Goal: Information Seeking & Learning: Learn about a topic

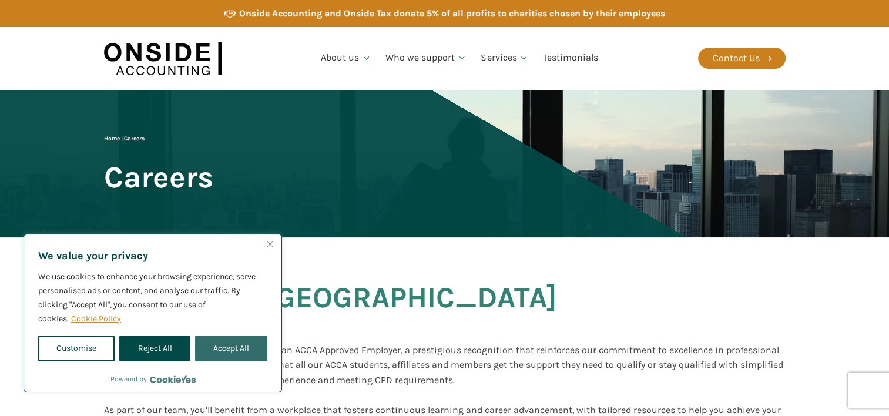
click at [225, 342] on button "Accept All" at bounding box center [231, 349] width 72 height 26
checkbox input "true"
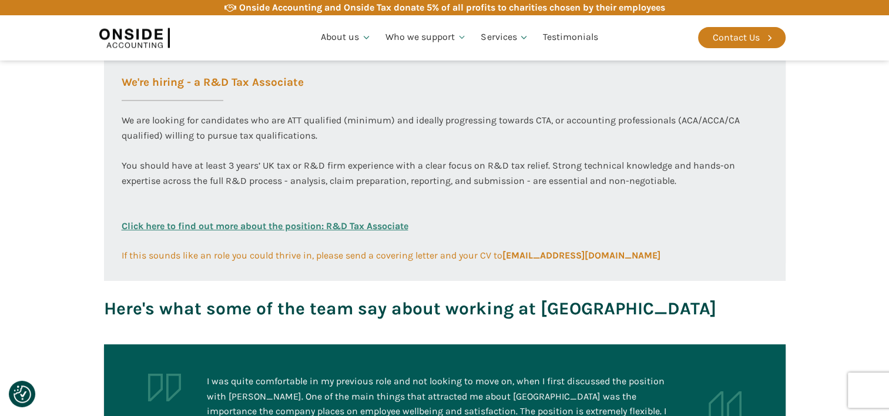
scroll to position [769, 0]
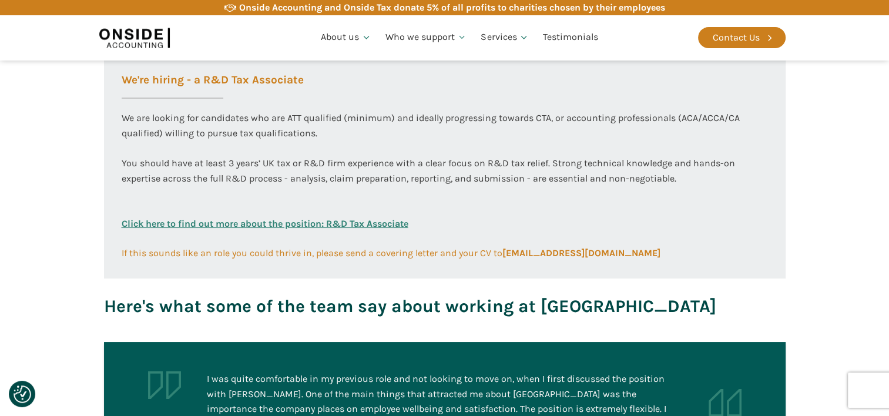
click at [461, 128] on div "We are looking for candidates who are ATT qualified (minimum) and ideally progr…" at bounding box center [445, 164] width 647 height 106
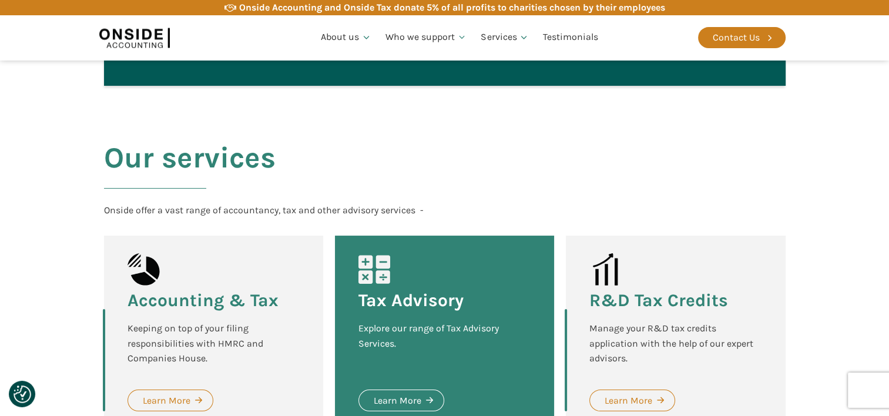
scroll to position [1666, 0]
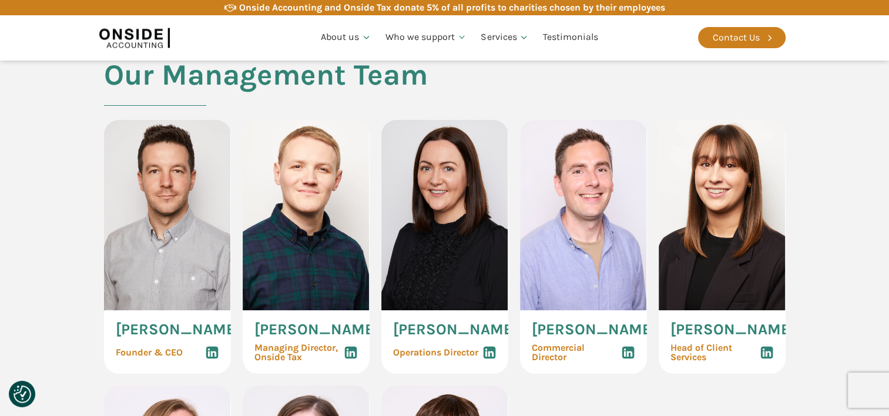
scroll to position [547, 0]
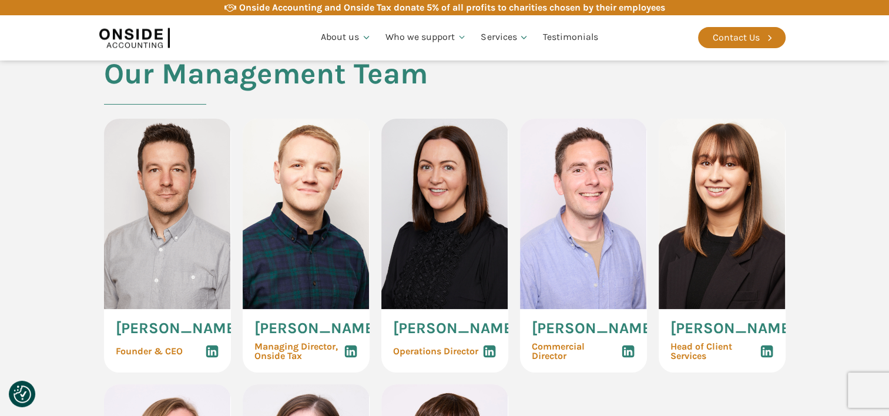
click at [489, 359] on icon at bounding box center [490, 351] width 14 height 14
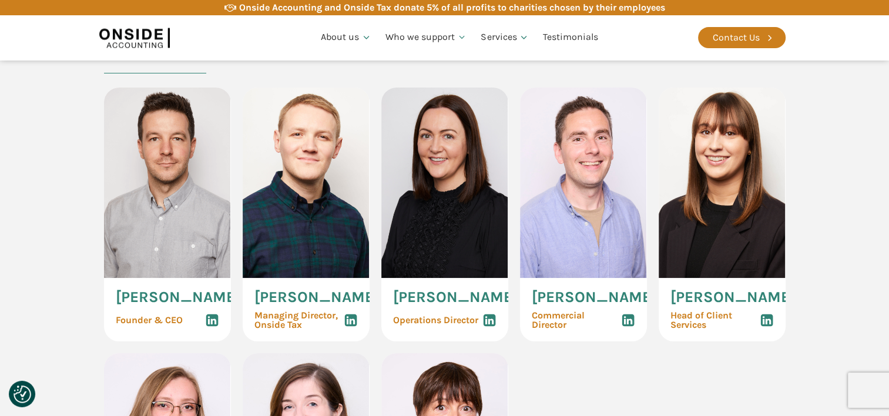
scroll to position [569, 0]
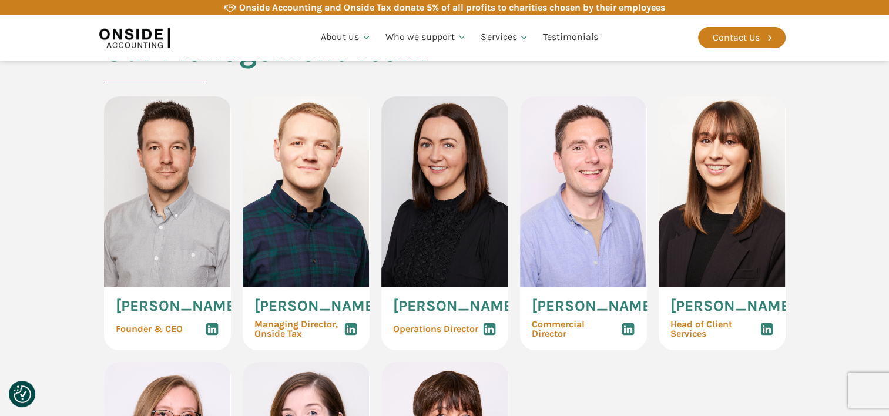
click at [822, 232] on section "Our Management Team Martin Brennan Founder & CEO Ryan Snape Managing Director, …" at bounding box center [444, 345] width 889 height 620
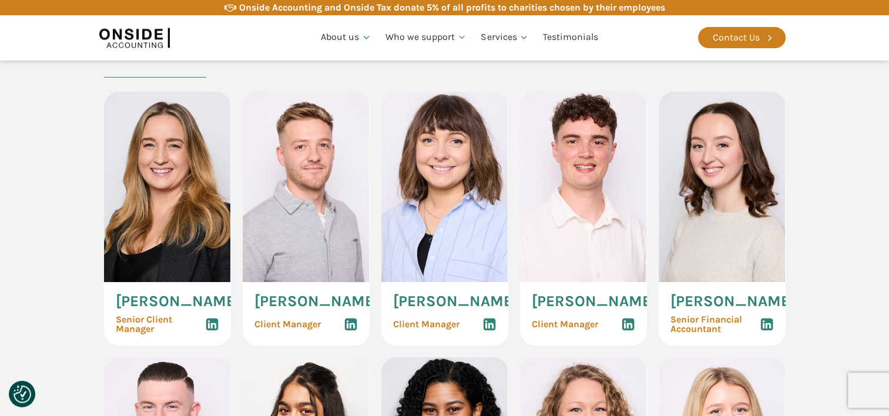
scroll to position [1194, 0]
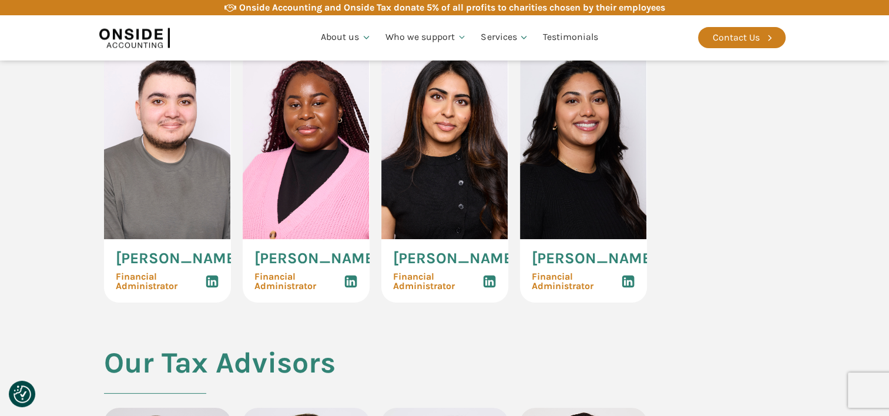
scroll to position [2043, 0]
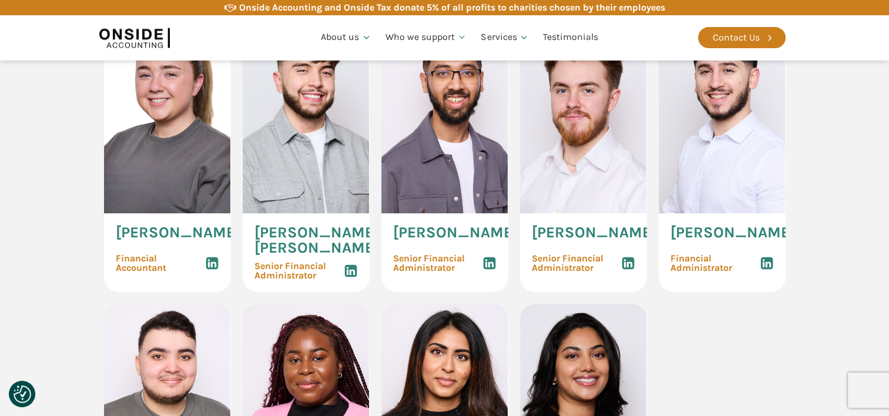
scroll to position [1794, 0]
